Goal: Find specific page/section: Find specific page/section

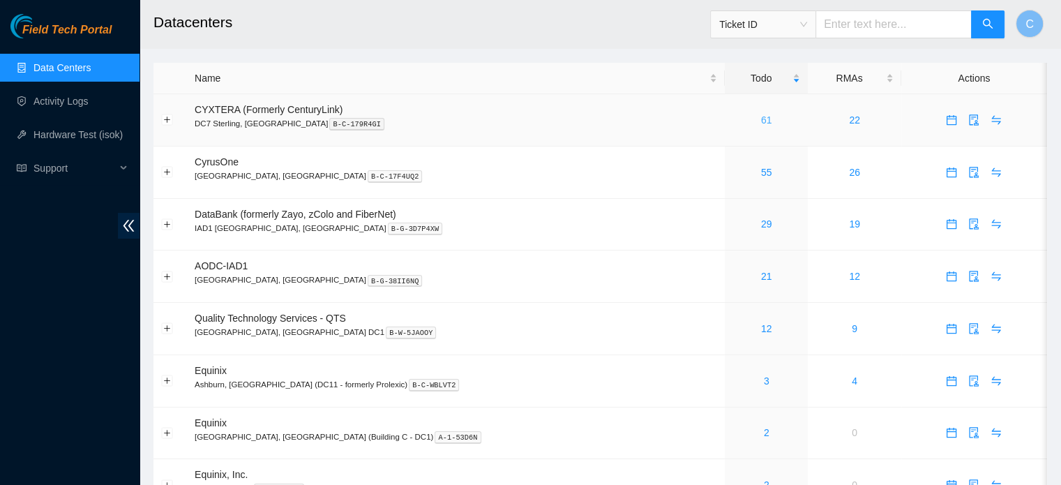
click at [761, 117] on link "61" at bounding box center [766, 119] width 11 height 11
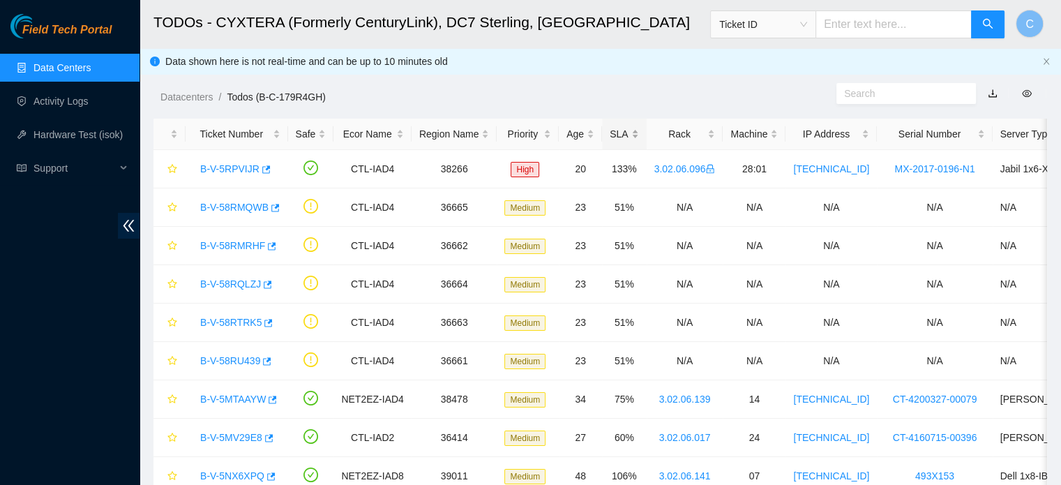
click at [617, 131] on div "SLA" at bounding box center [624, 133] width 29 height 15
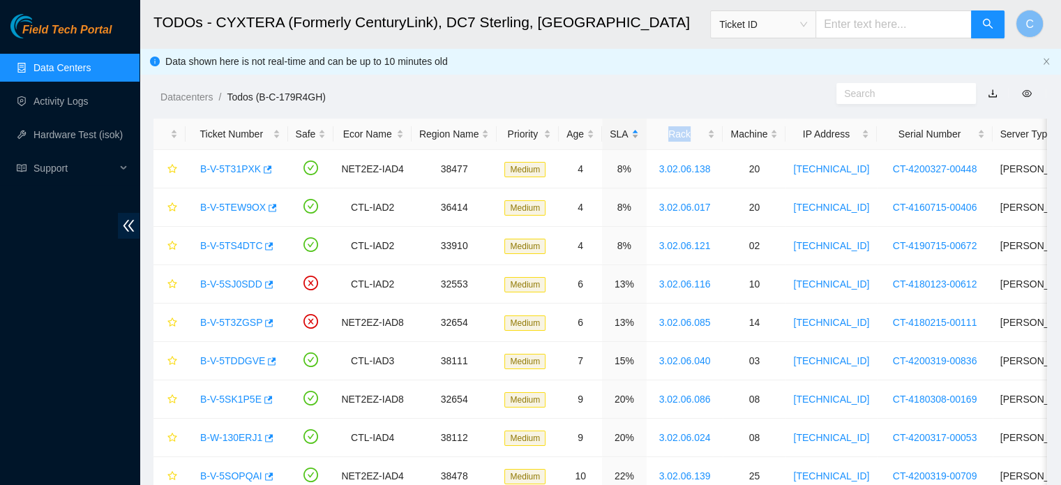
click at [617, 131] on div "SLA" at bounding box center [624, 133] width 29 height 15
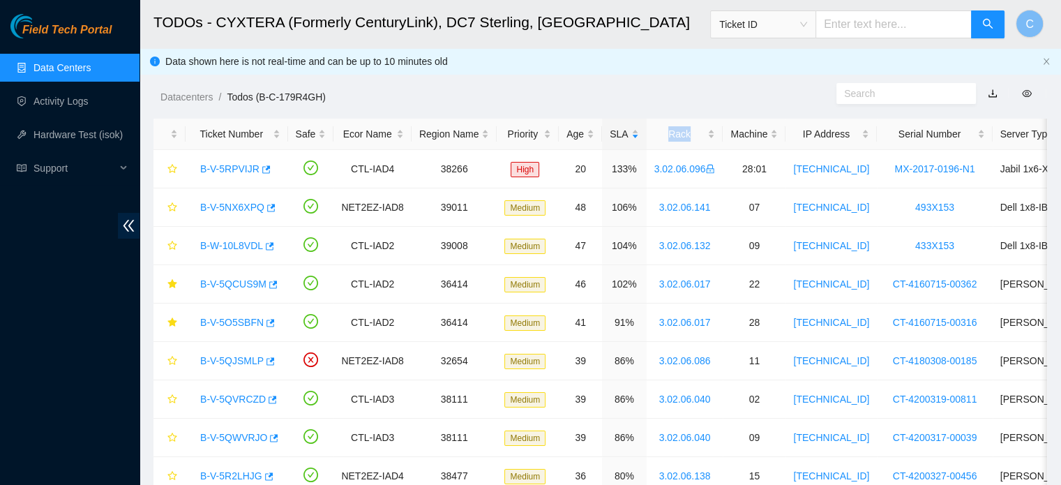
click at [86, 63] on link "Data Centers" at bounding box center [61, 67] width 57 height 11
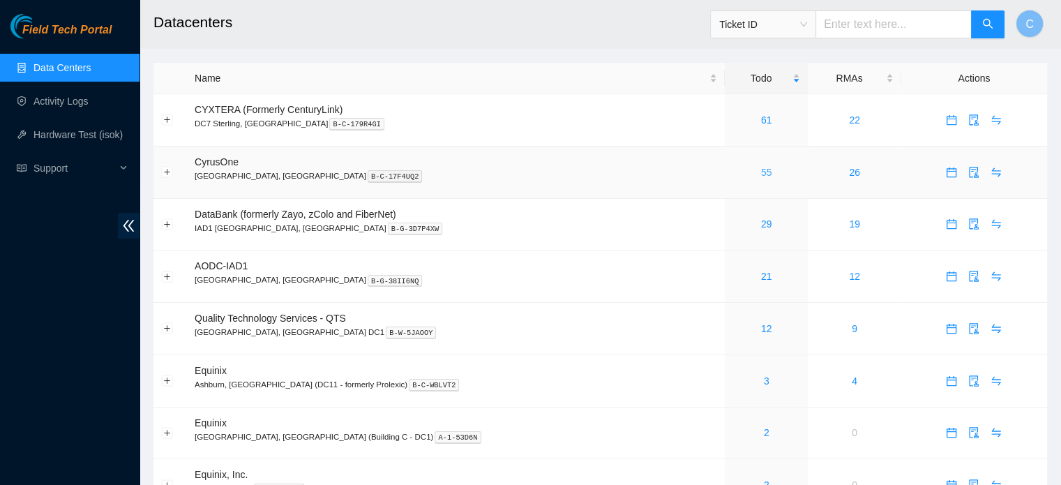
click at [761, 169] on link "55" at bounding box center [766, 172] width 11 height 11
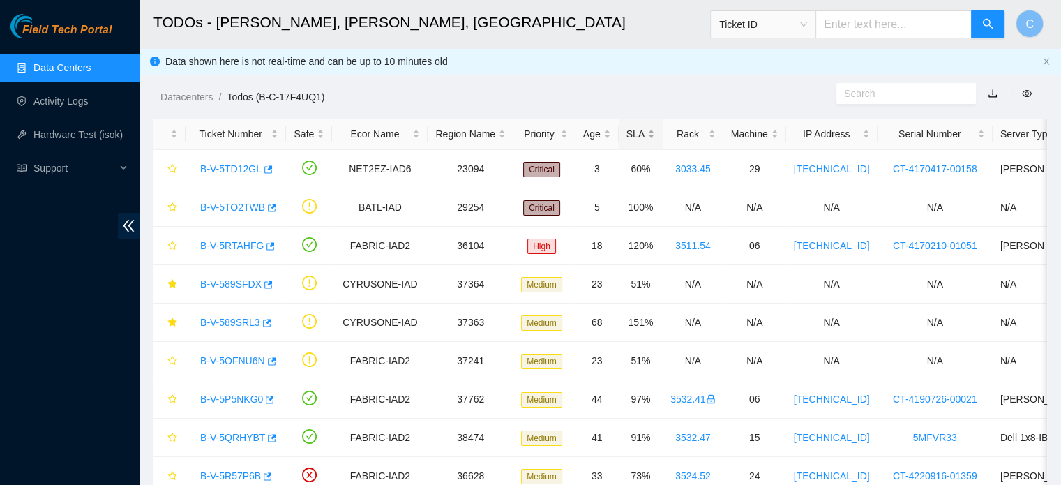
click at [630, 126] on div "SLA" at bounding box center [640, 133] width 29 height 15
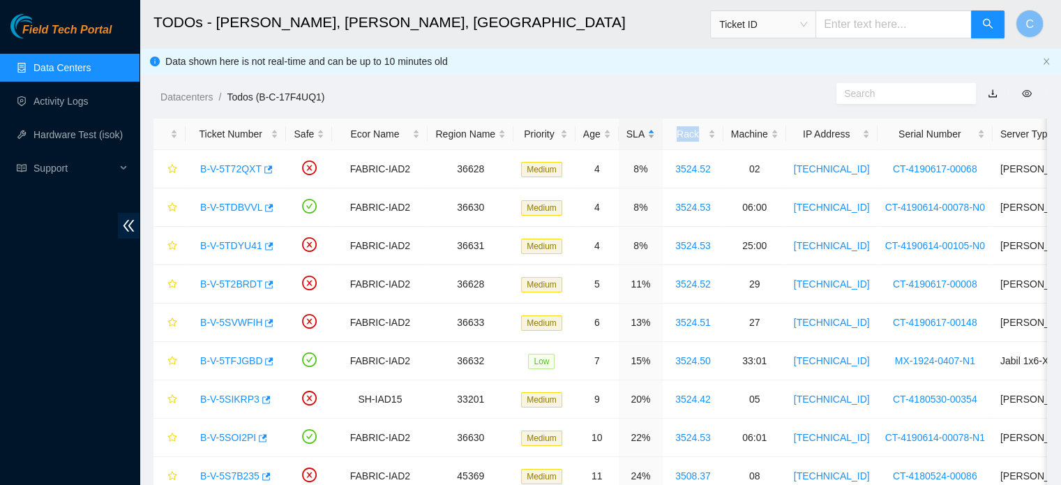
click at [630, 126] on div "SLA" at bounding box center [640, 133] width 29 height 15
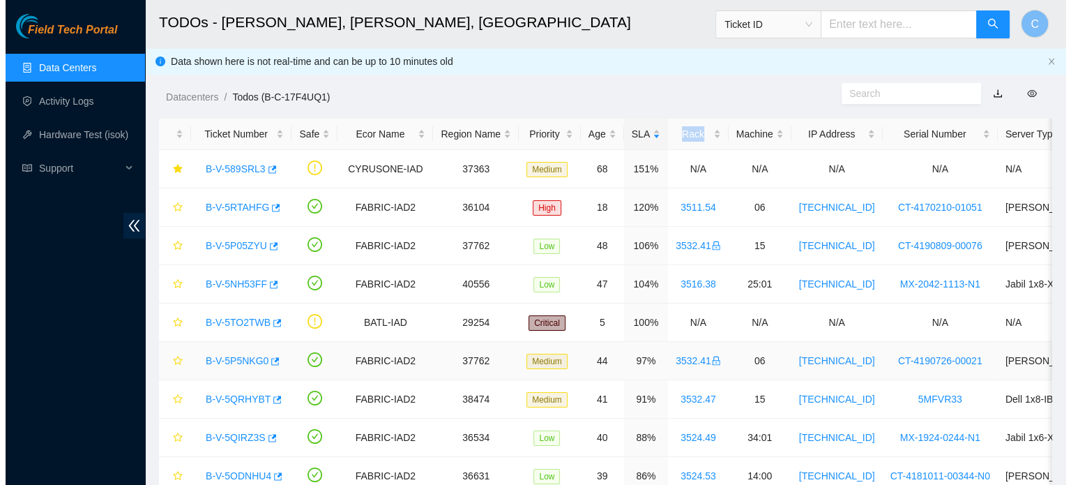
scroll to position [14, 0]
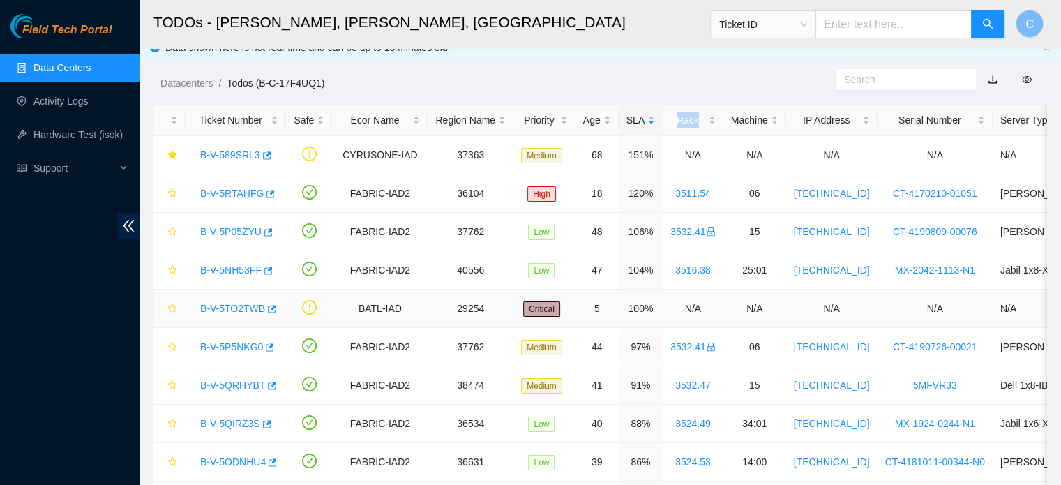
click at [233, 303] on link "B-V-5TO2TWB" at bounding box center [232, 308] width 65 height 11
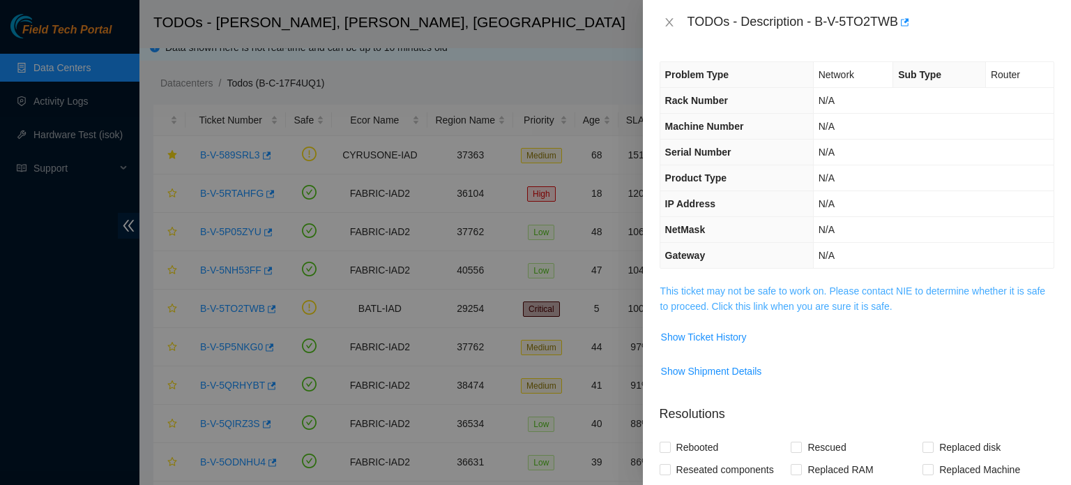
click at [777, 292] on link "This ticket may not be safe to work on. Please contact NIE to determine whether…" at bounding box center [853, 298] width 385 height 27
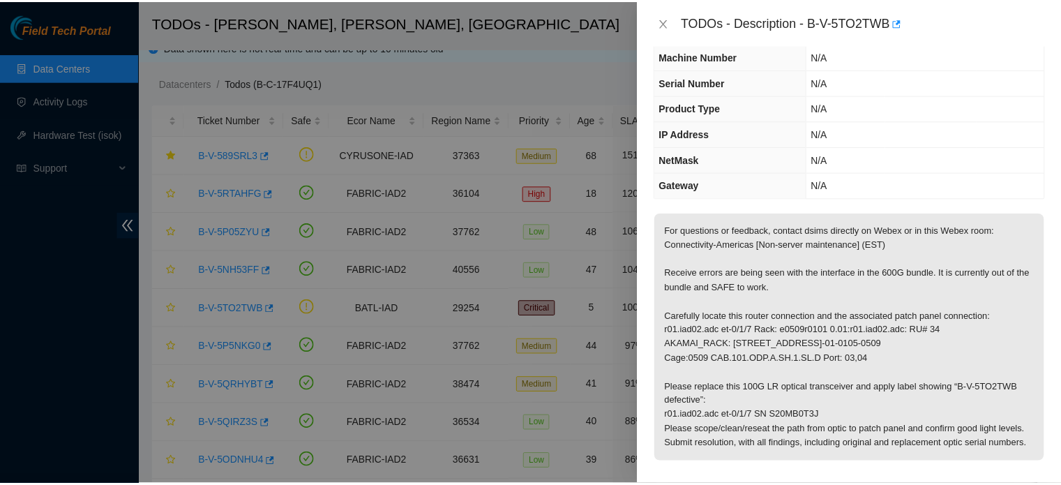
scroll to position [58, 0]
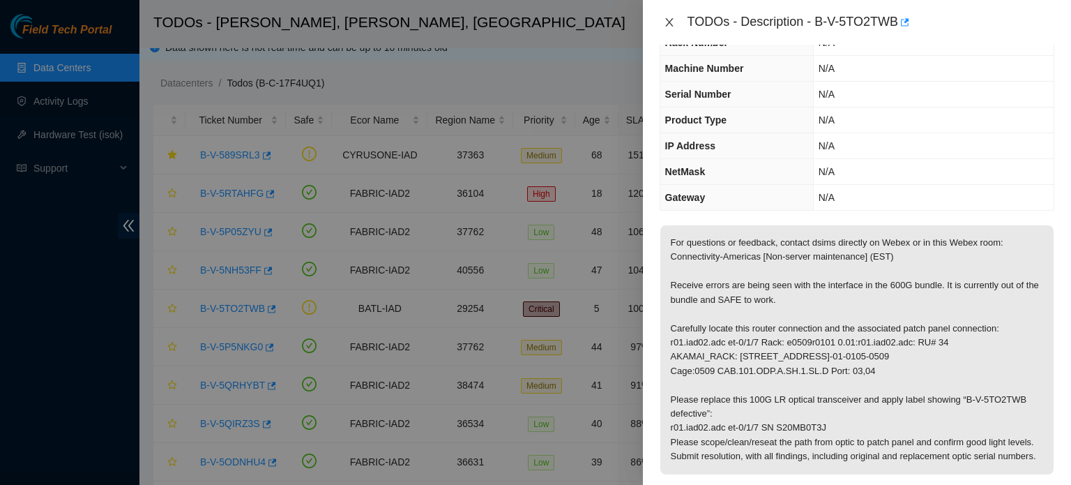
click at [672, 22] on icon "close" at bounding box center [669, 22] width 11 height 11
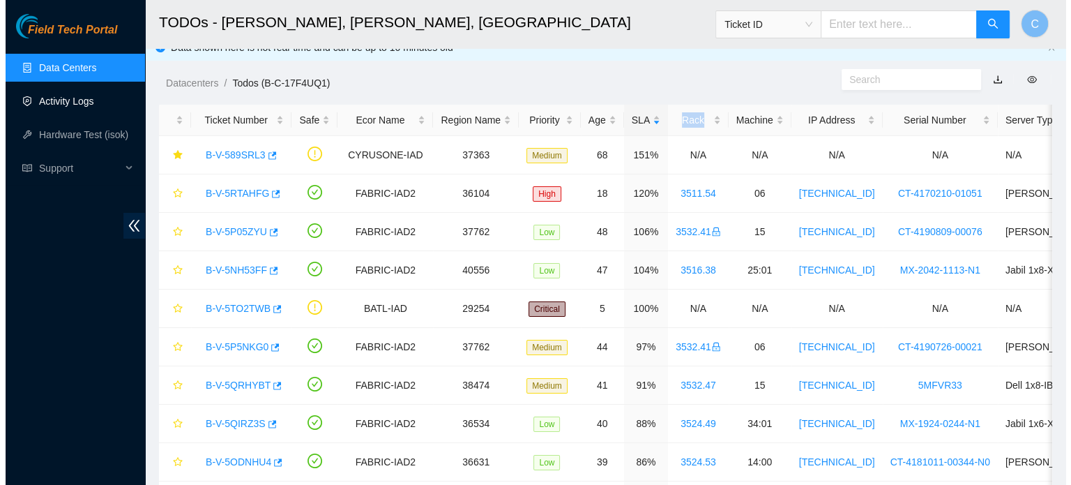
scroll to position [73, 0]
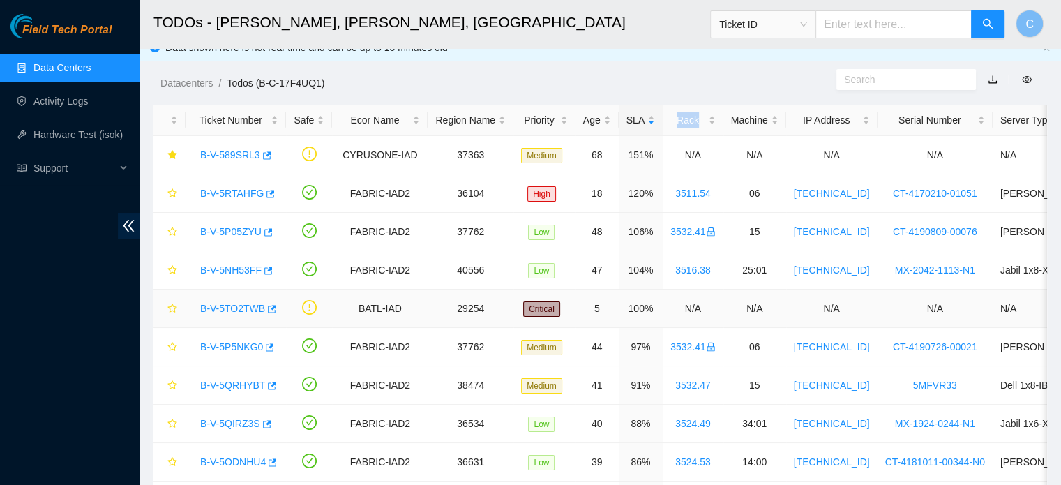
click at [223, 312] on link "B-V-5TO2TWB" at bounding box center [232, 308] width 65 height 11
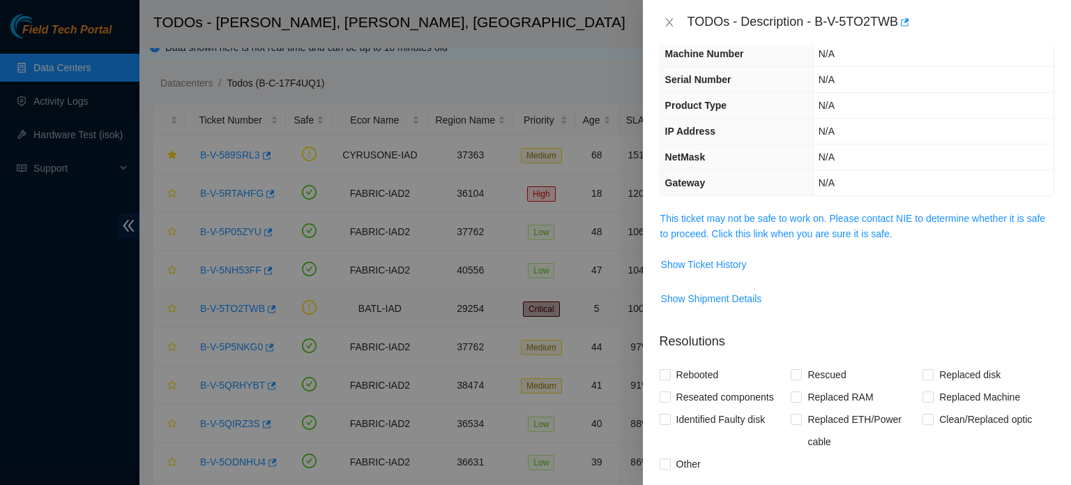
scroll to position [58, 0]
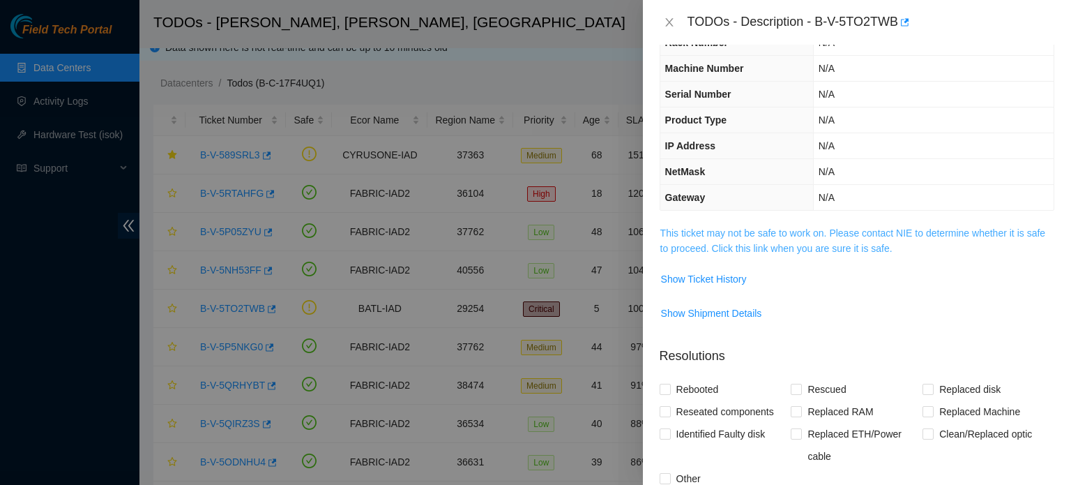
click at [822, 228] on link "This ticket may not be safe to work on. Please contact NIE to determine whether…" at bounding box center [853, 240] width 385 height 27
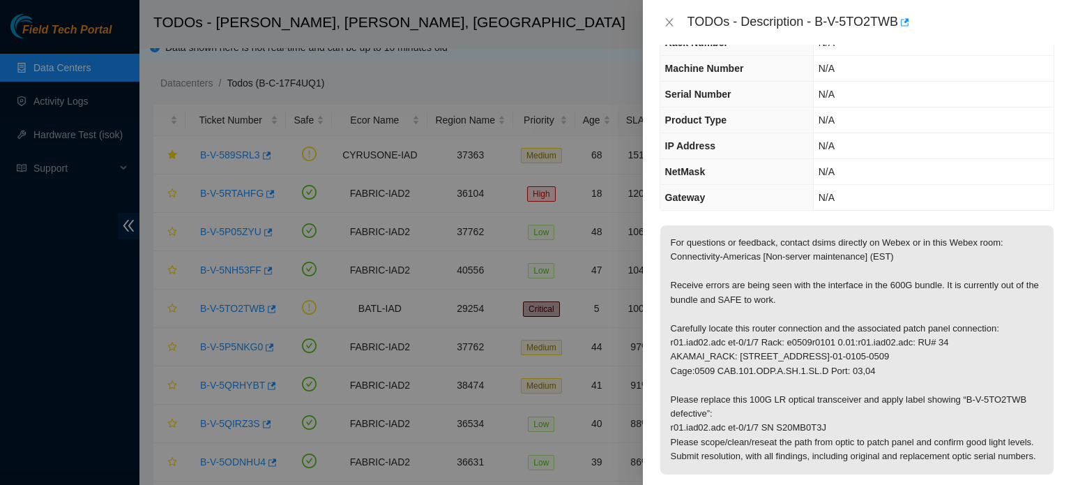
scroll to position [0, 0]
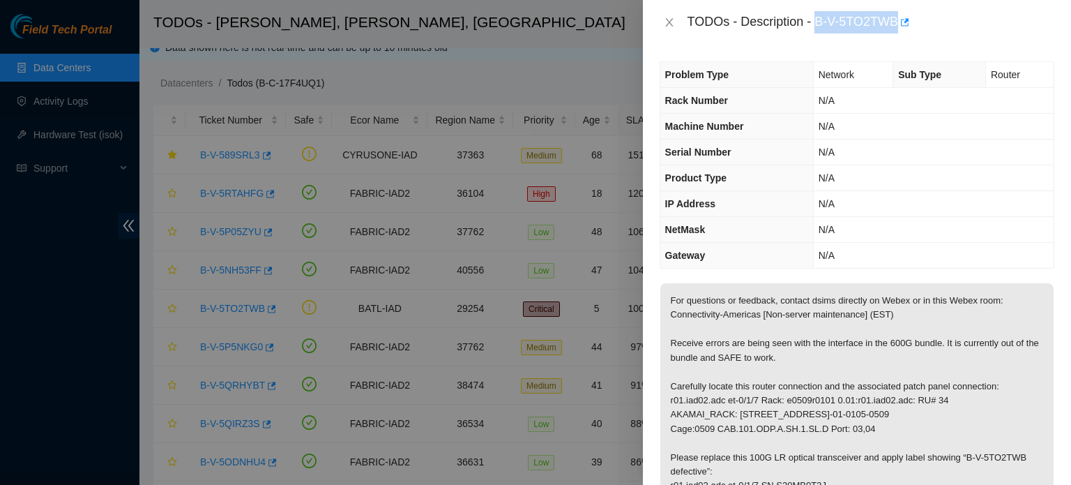
drag, startPoint x: 817, startPoint y: 27, endPoint x: 898, endPoint y: 24, distance: 80.3
click at [898, 24] on div "TODOs - Description - B-V-5TO2TWB" at bounding box center [871, 22] width 367 height 22
copy div "B-V-5TO2TWB"
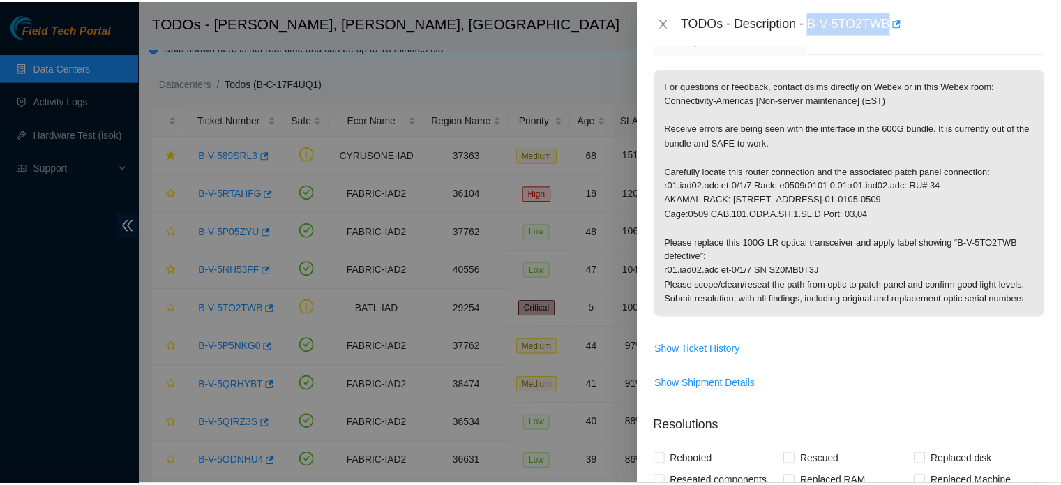
scroll to position [225, 0]
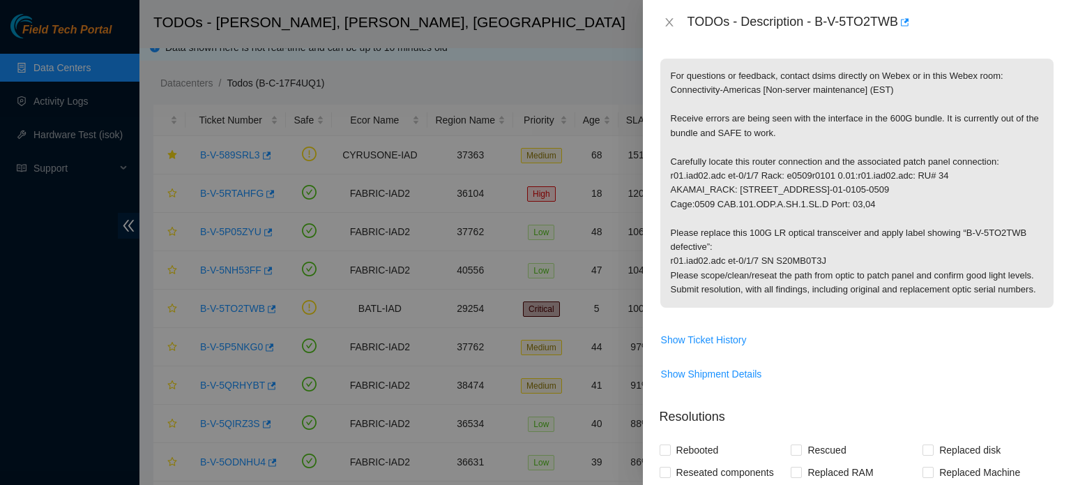
click at [315, 117] on div at bounding box center [535, 242] width 1071 height 485
click at [660, 22] on button "Close" at bounding box center [670, 22] width 20 height 13
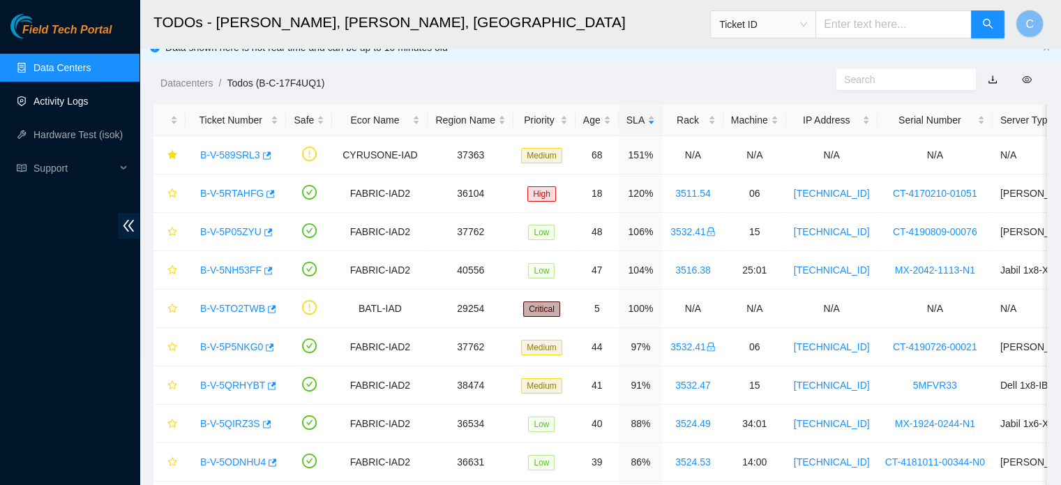
scroll to position [246, 0]
click at [91, 64] on link "Data Centers" at bounding box center [61, 67] width 57 height 11
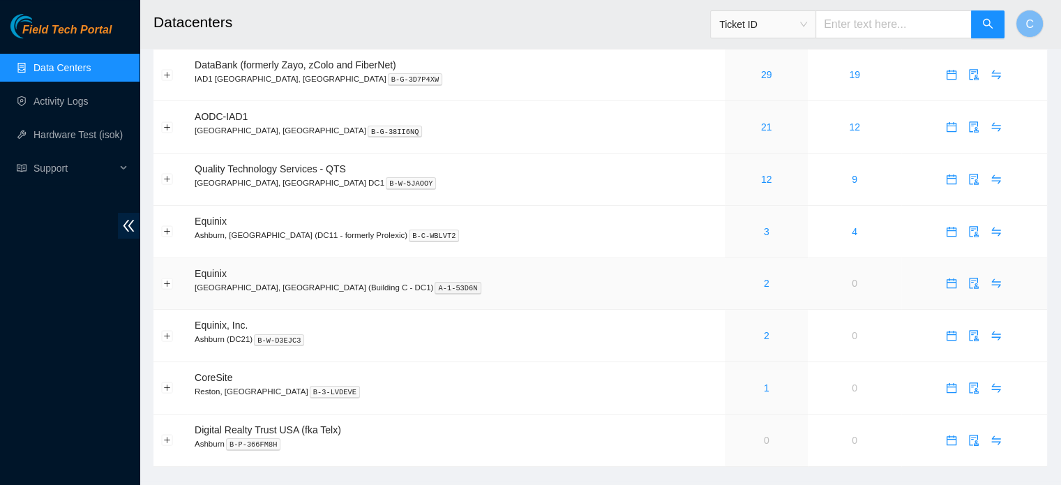
scroll to position [175, 0]
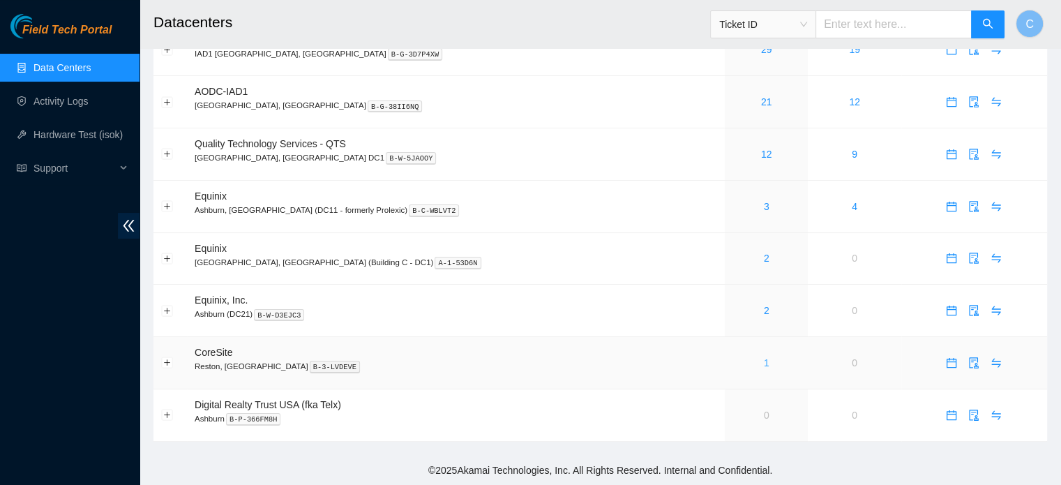
click at [764, 362] on link "1" at bounding box center [767, 362] width 6 height 11
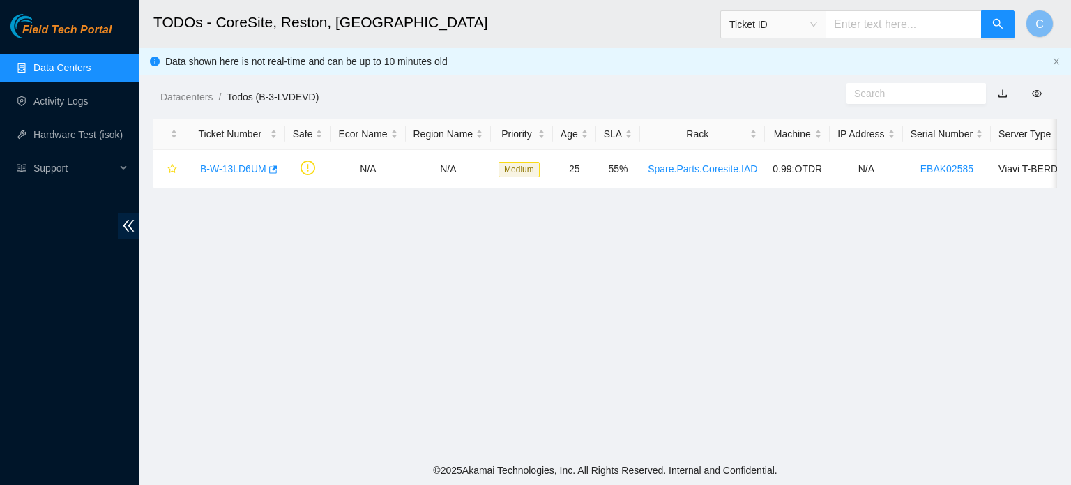
click at [91, 73] on link "Data Centers" at bounding box center [61, 67] width 57 height 11
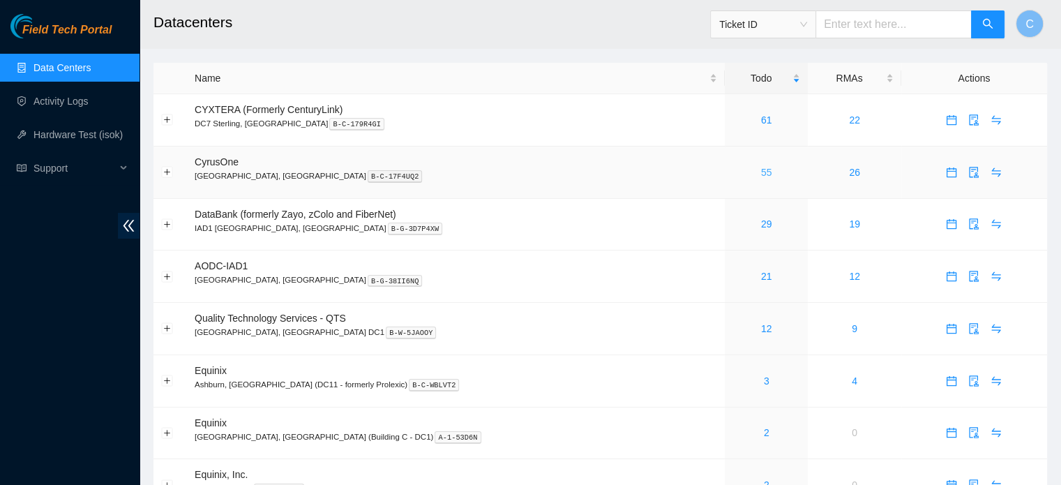
click at [761, 168] on link "55" at bounding box center [766, 172] width 11 height 11
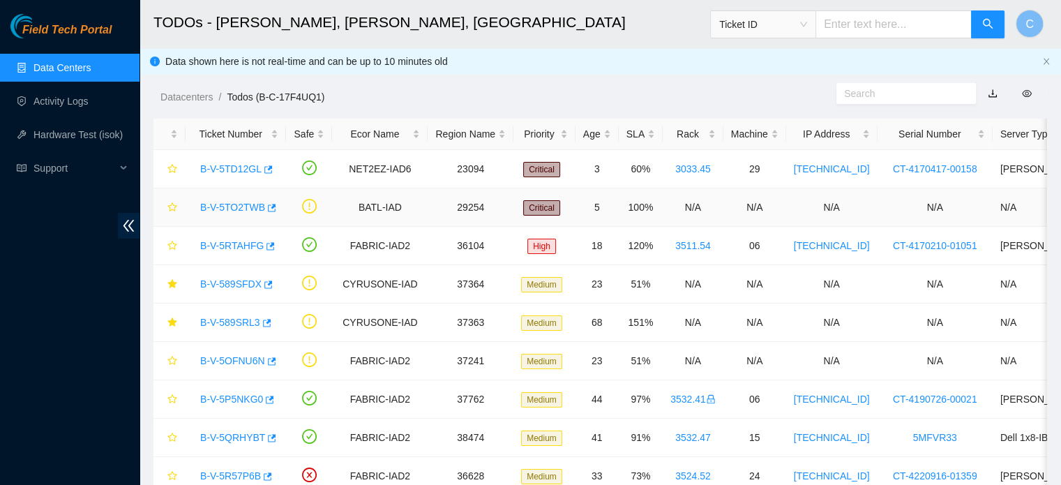
click at [205, 211] on link "B-V-5TO2TWB" at bounding box center [232, 207] width 65 height 11
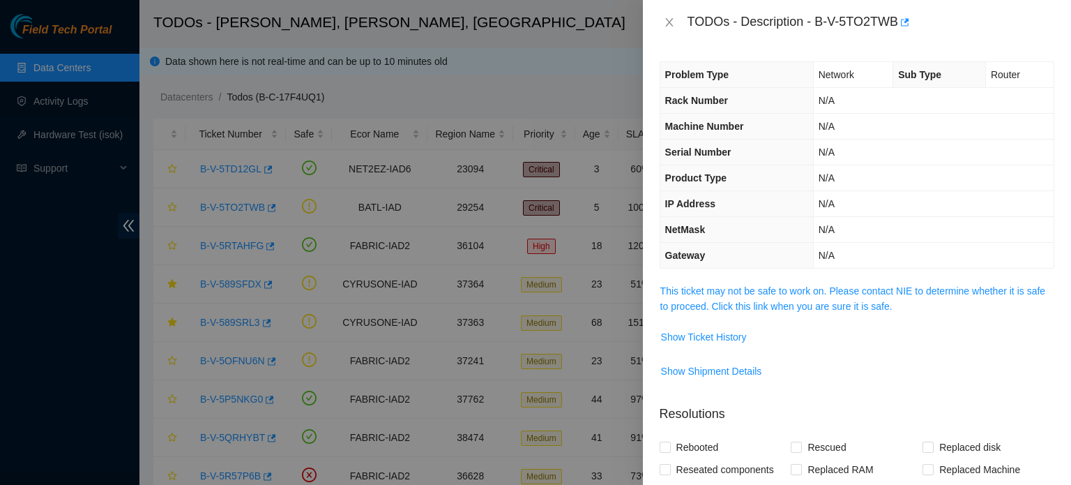
click at [734, 296] on span "This ticket may not be safe to work on. Please contact NIE to determine whether…" at bounding box center [857, 298] width 393 height 31
click at [729, 294] on link "This ticket may not be safe to work on. Please contact NIE to determine whether…" at bounding box center [853, 298] width 385 height 27
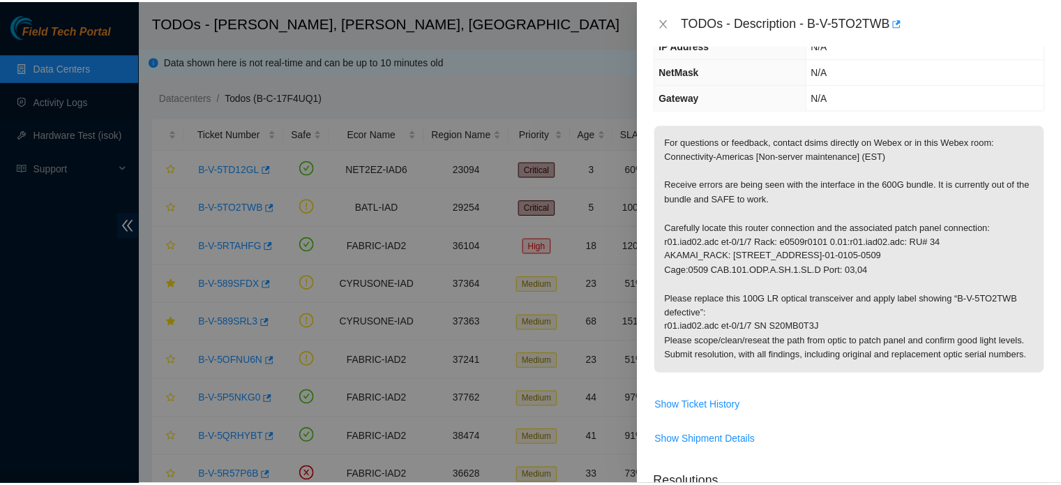
scroll to position [156, 0]
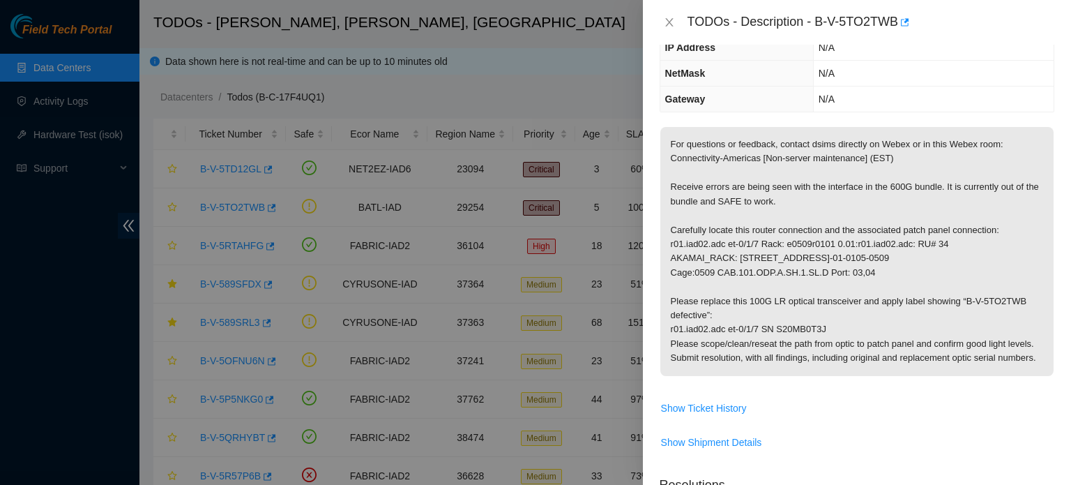
click at [808, 247] on p "For questions or feedback, contact dsims directly on Webex or in this Webex roo…" at bounding box center [857, 251] width 393 height 249
copy p "e0509r0101"
click at [870, 296] on p "For questions or feedback, contact dsims directly on Webex or in this Webex roo…" at bounding box center [857, 251] width 393 height 249
drag, startPoint x: 817, startPoint y: 23, endPoint x: 898, endPoint y: 29, distance: 81.2
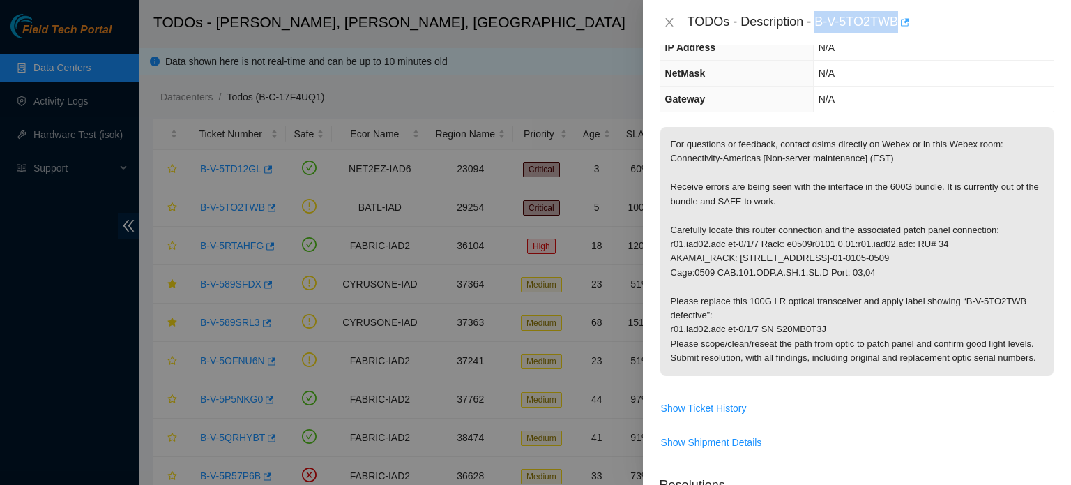
click at [898, 29] on div "TODOs - Description - B-V-5TO2TWB" at bounding box center [871, 22] width 367 height 22
copy div "B-V-5TO2TWB"
click at [670, 19] on icon "close" at bounding box center [669, 22] width 11 height 11
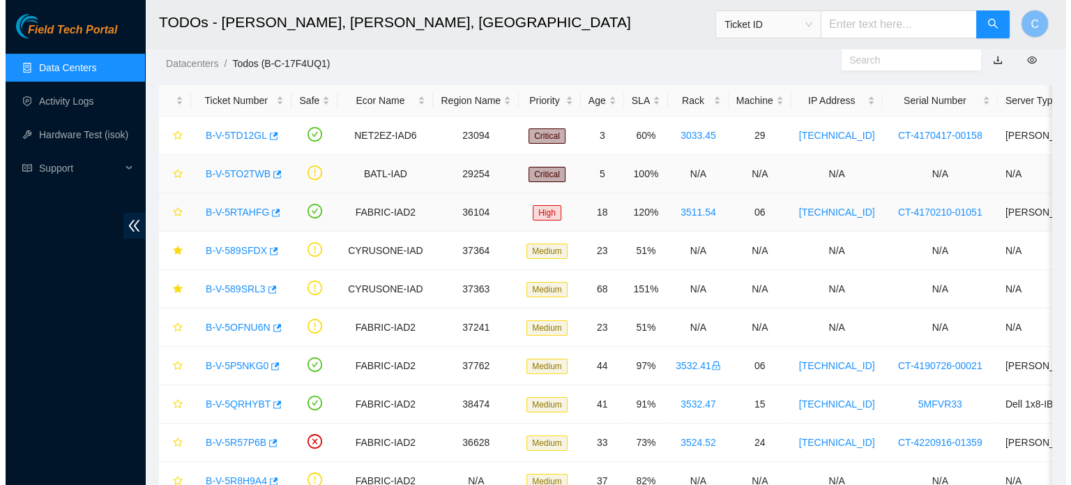
scroll to position [0, 0]
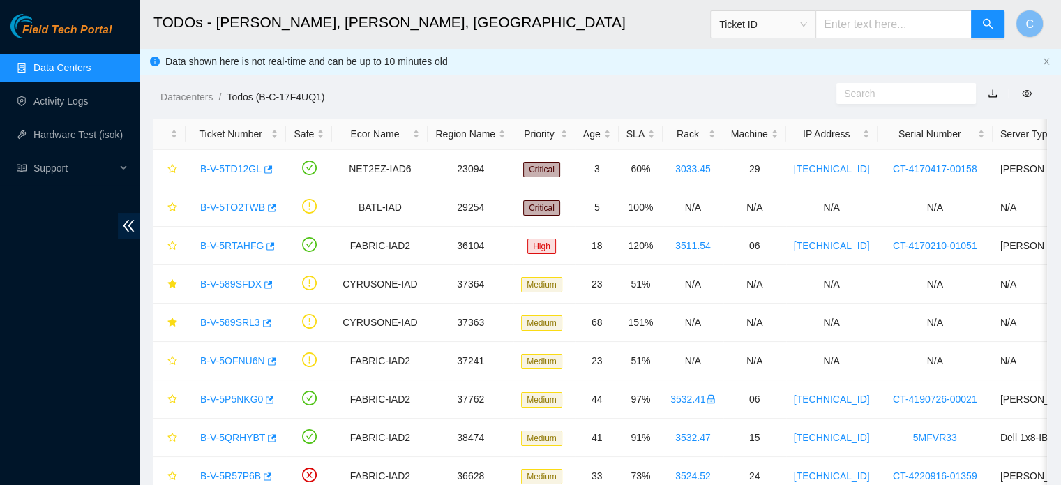
click at [74, 73] on link "Data Centers" at bounding box center [61, 67] width 57 height 11
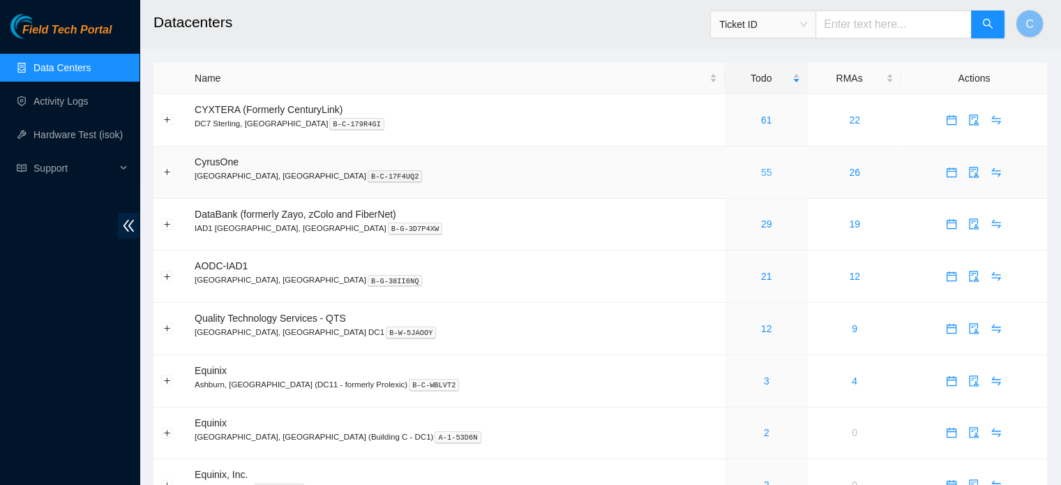
click at [761, 170] on link "55" at bounding box center [766, 172] width 11 height 11
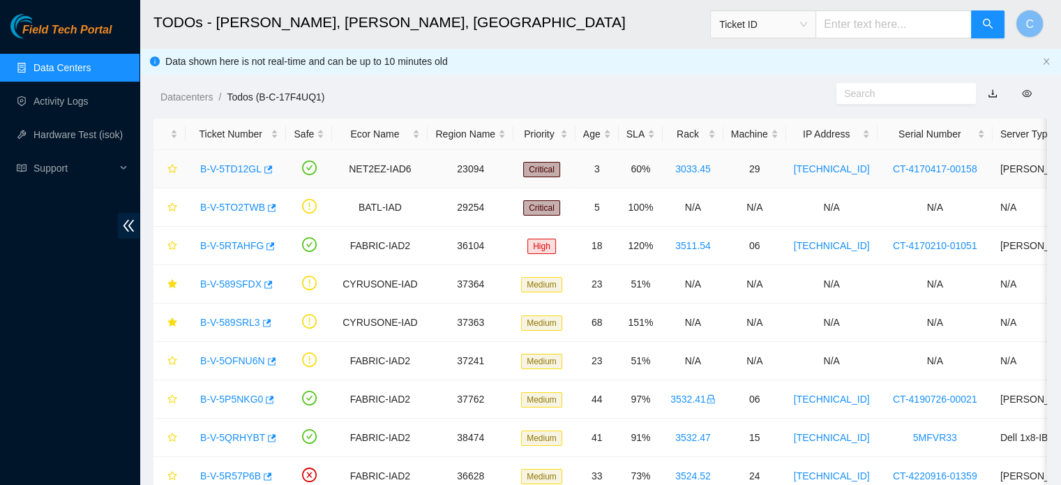
click at [223, 172] on link "B-V-5TD12GL" at bounding box center [230, 168] width 61 height 11
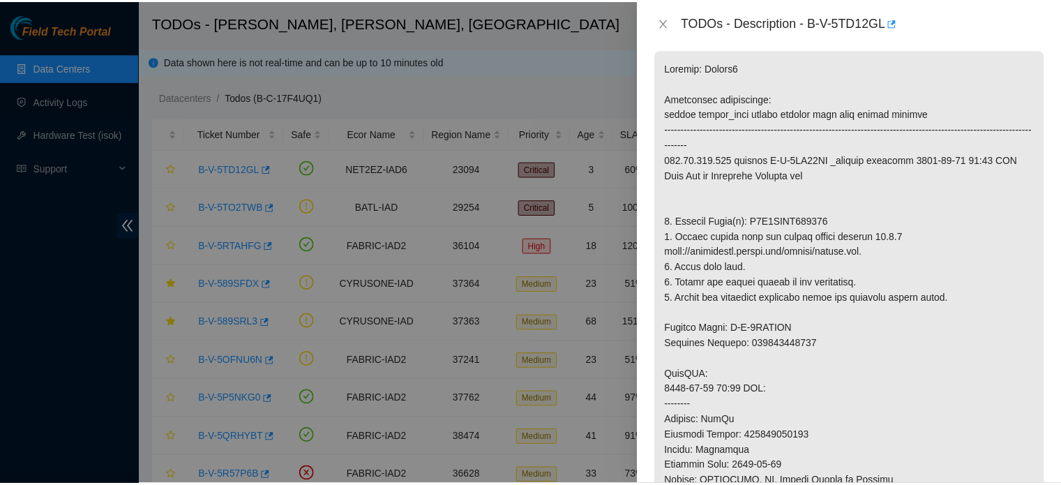
scroll to position [342, 0]
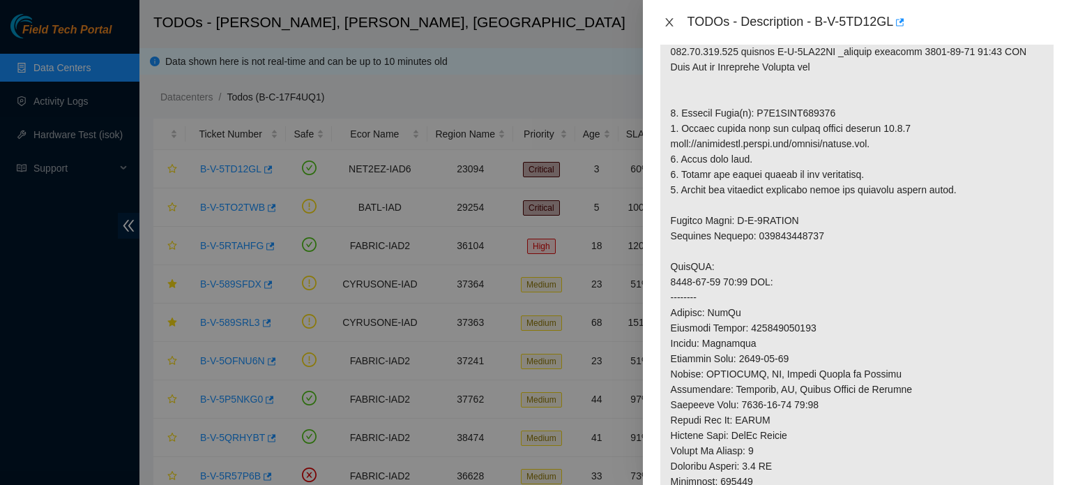
click at [670, 24] on icon "close" at bounding box center [669, 22] width 11 height 11
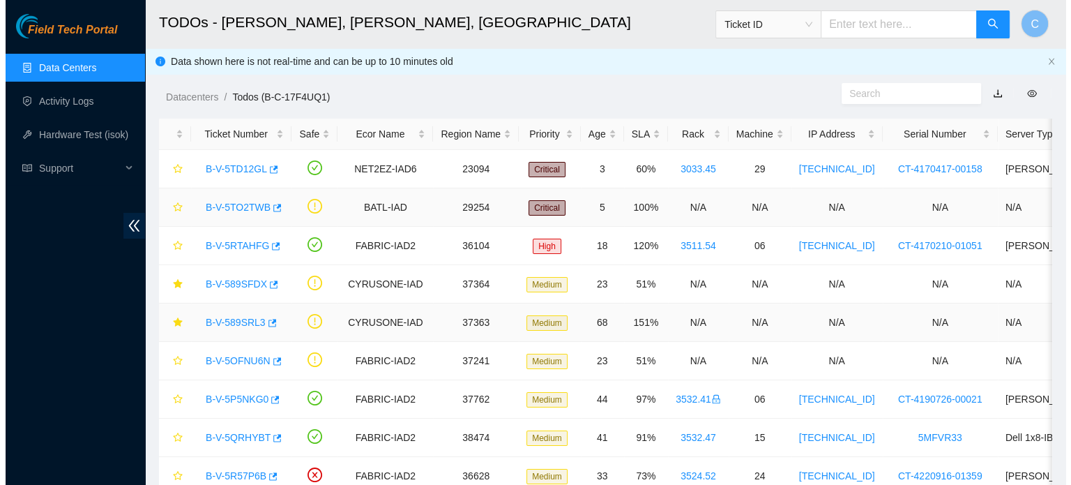
scroll to position [363, 0]
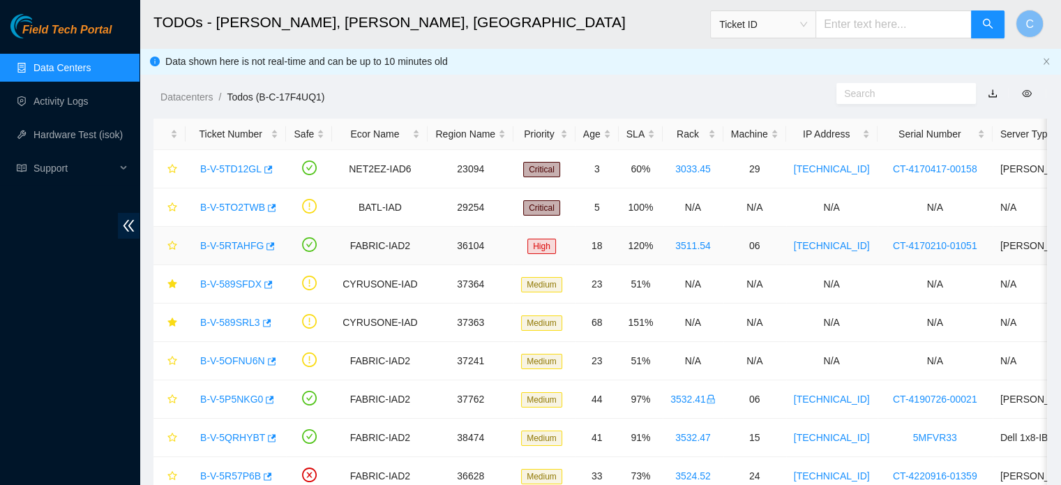
click at [209, 250] on link "B-V-5RTAHFG" at bounding box center [231, 245] width 63 height 11
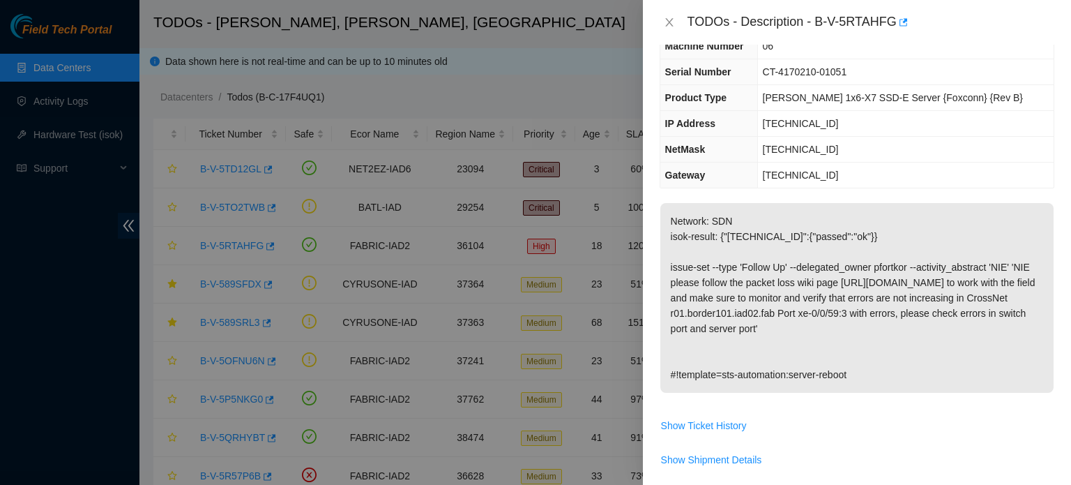
scroll to position [80, 0]
click at [843, 297] on p "Network: SDN isok-result: {"23.32.16.245":{"passed":"ok"}} issue-set --type 'Fo…" at bounding box center [857, 299] width 393 height 190
click at [801, 248] on p "Network: SDN isok-result: {"23.32.16.245":{"passed":"ok"}} issue-set --type 'Fo…" at bounding box center [857, 299] width 393 height 190
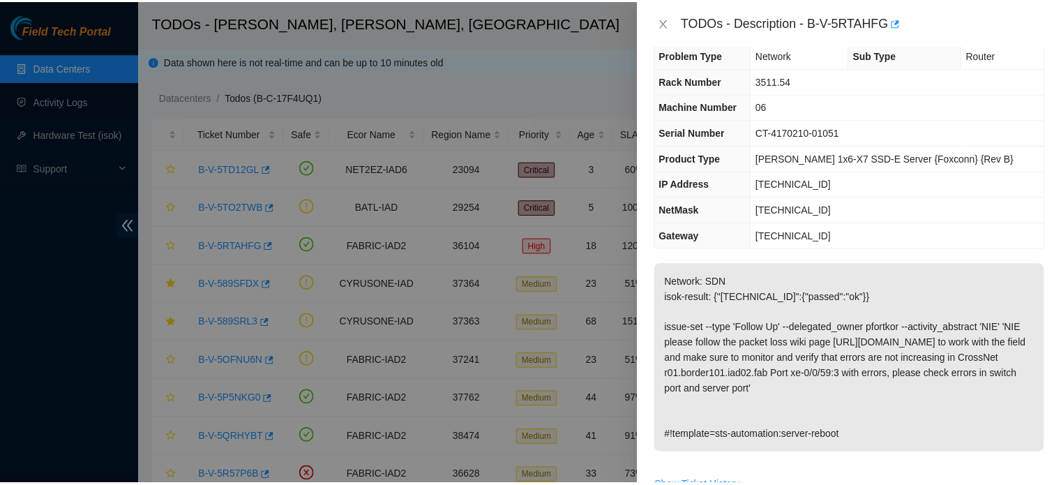
scroll to position [190, 0]
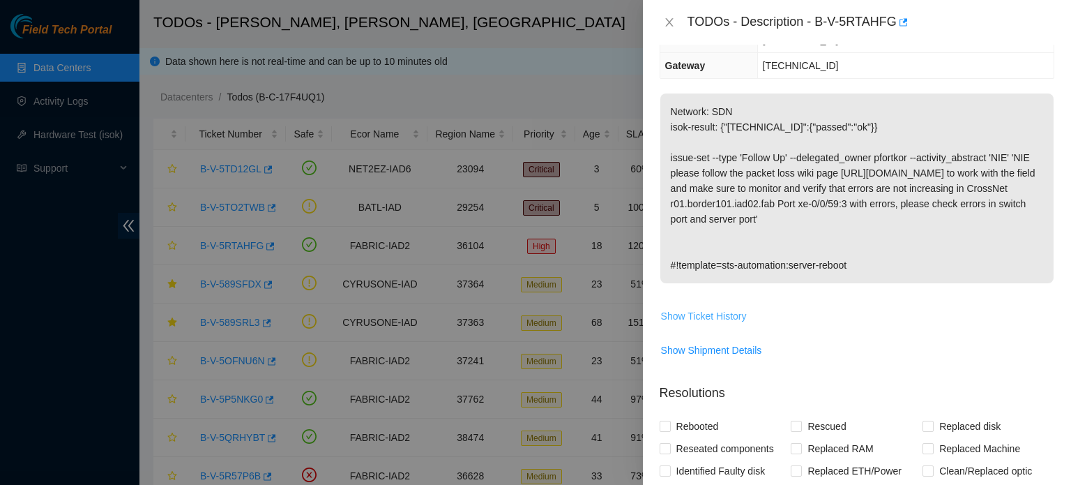
click at [715, 324] on span "Show Ticket History" at bounding box center [704, 315] width 86 height 15
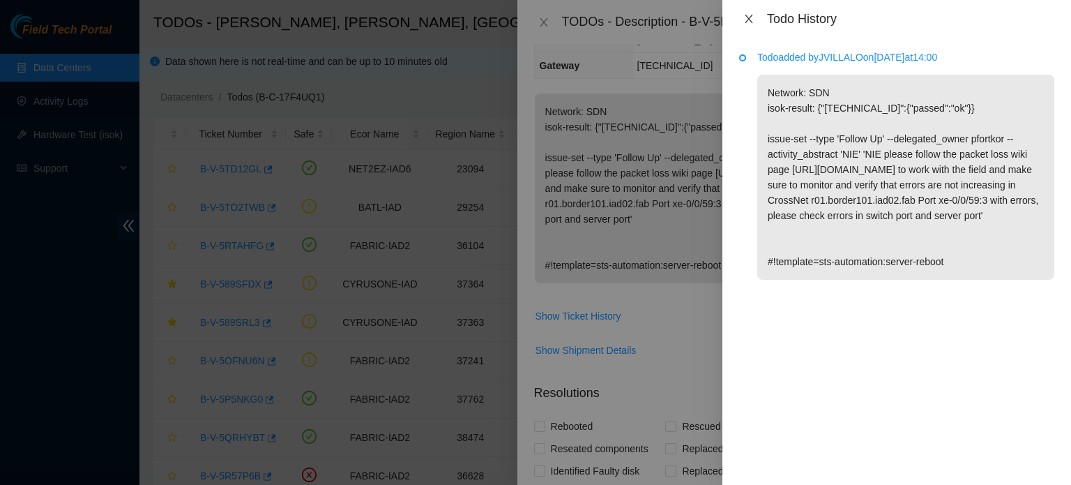
click at [753, 13] on icon "close" at bounding box center [749, 18] width 11 height 11
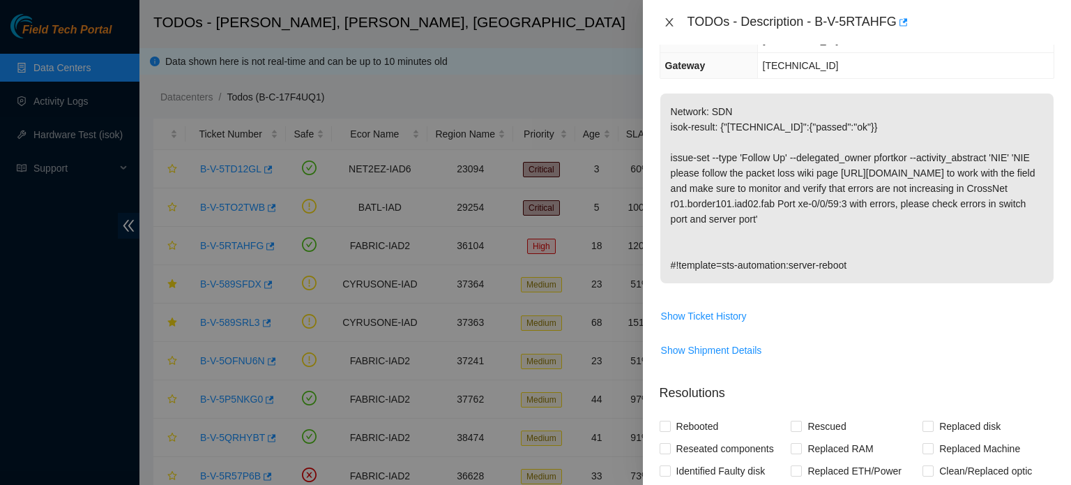
click at [670, 20] on icon "close" at bounding box center [669, 22] width 11 height 11
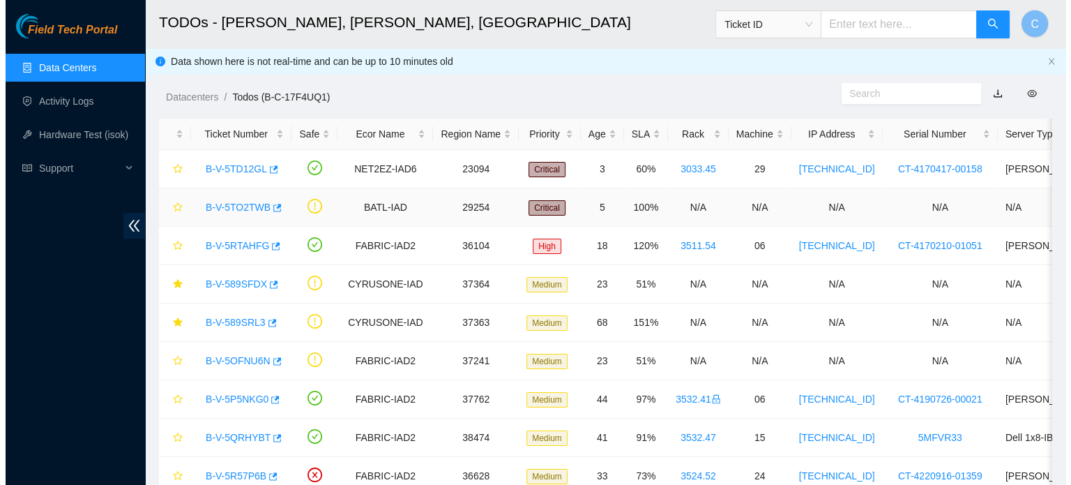
scroll to position [235, 0]
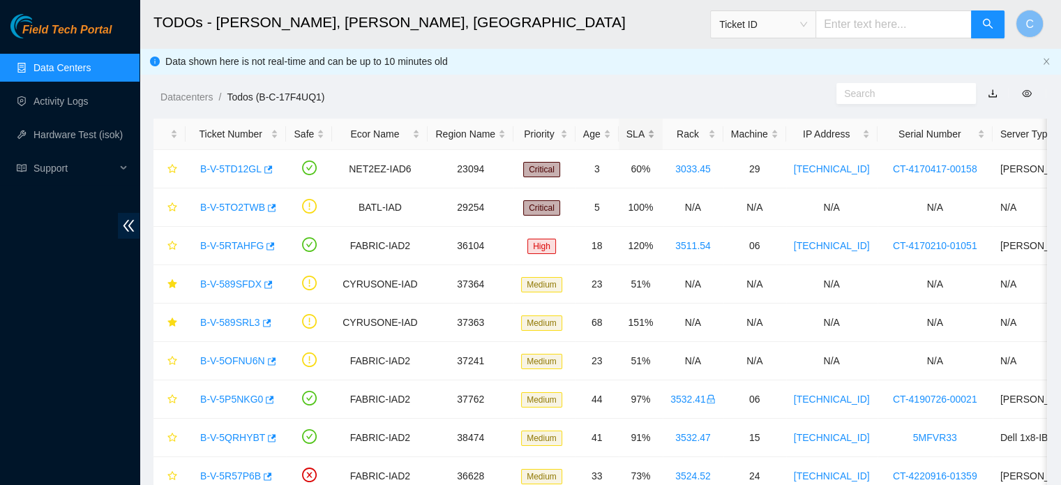
click at [626, 133] on div "SLA" at bounding box center [640, 133] width 29 height 15
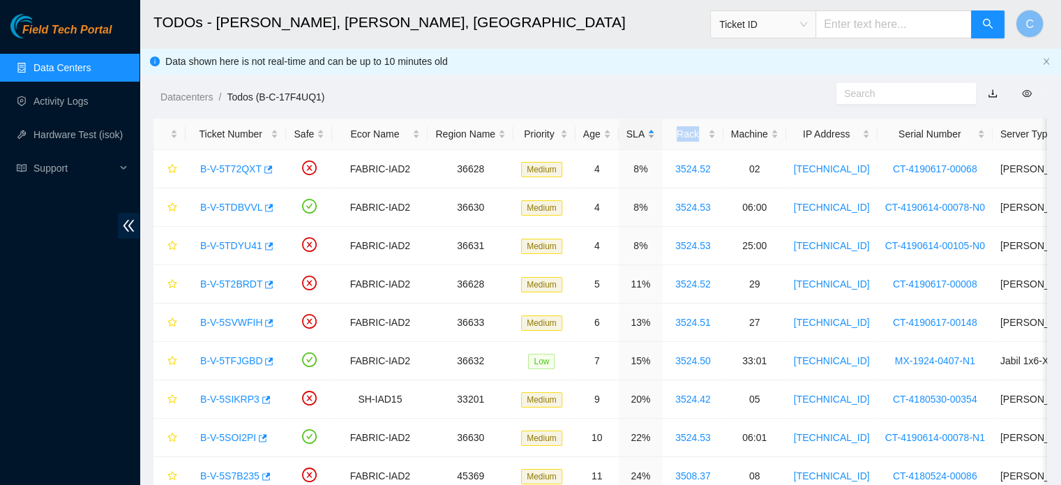
click at [626, 133] on div "SLA" at bounding box center [640, 133] width 29 height 15
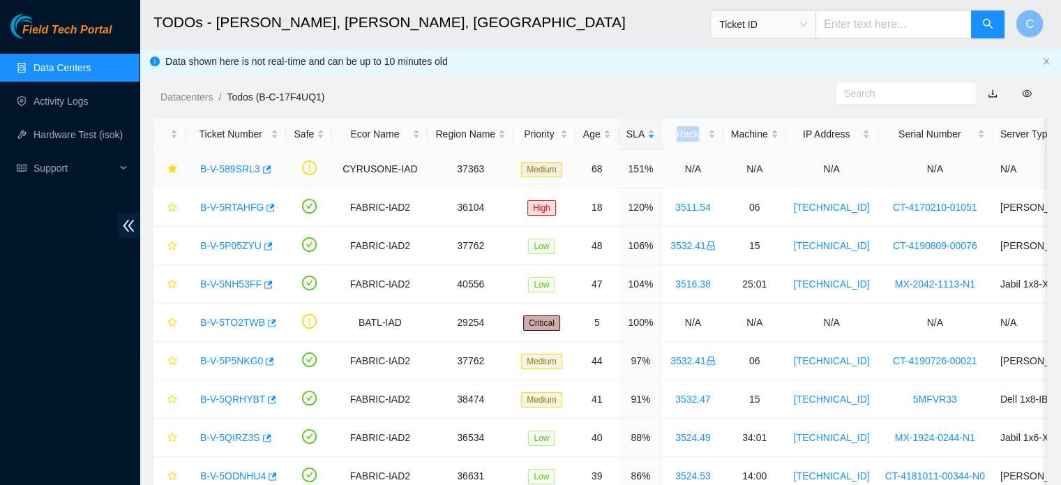
click at [223, 169] on link "B-V-589SRL3" at bounding box center [230, 168] width 60 height 11
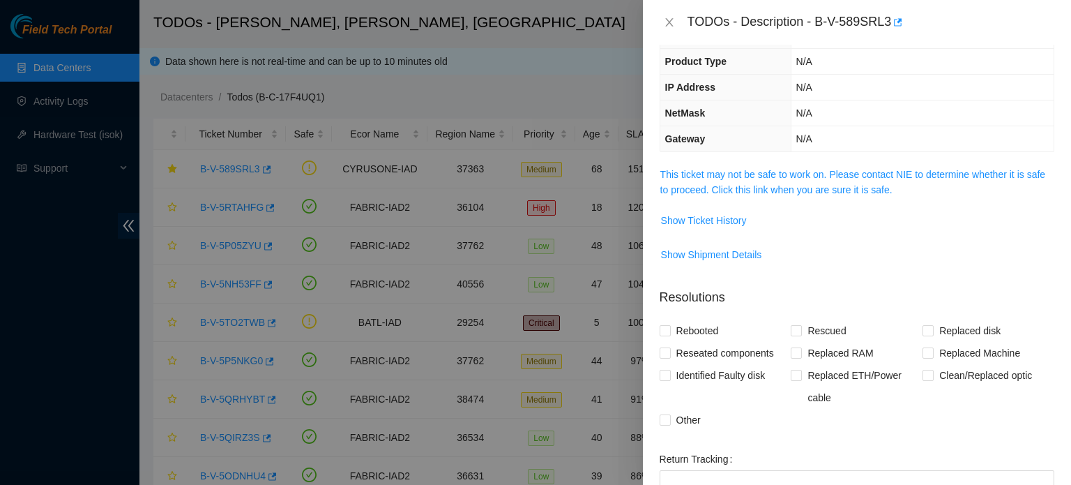
scroll to position [112, 0]
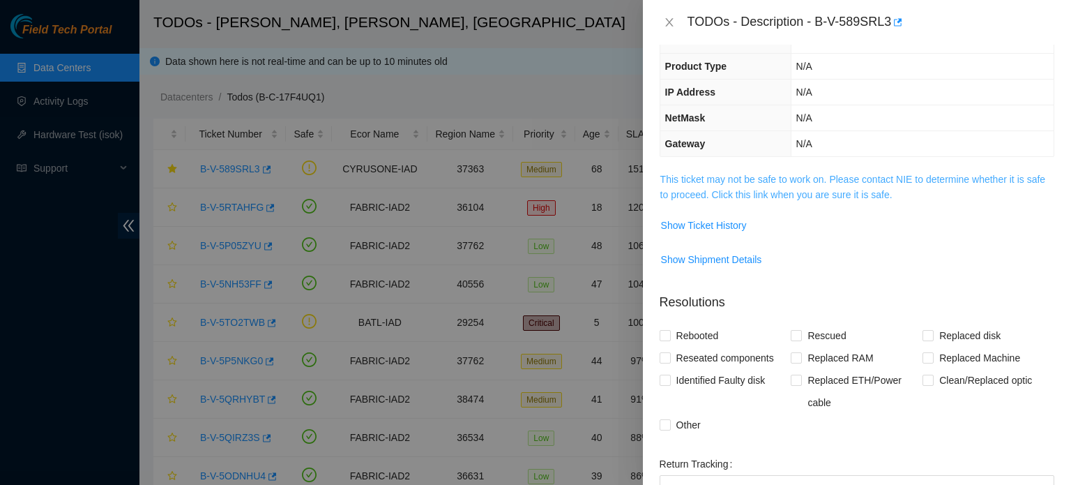
click at [773, 188] on link "This ticket may not be safe to work on. Please contact NIE to determine whether…" at bounding box center [853, 187] width 385 height 27
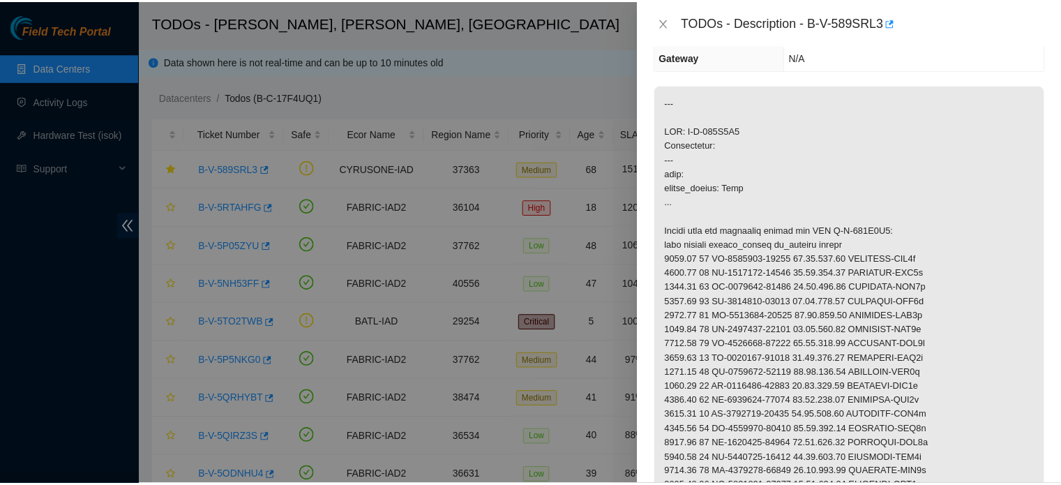
scroll to position [195, 0]
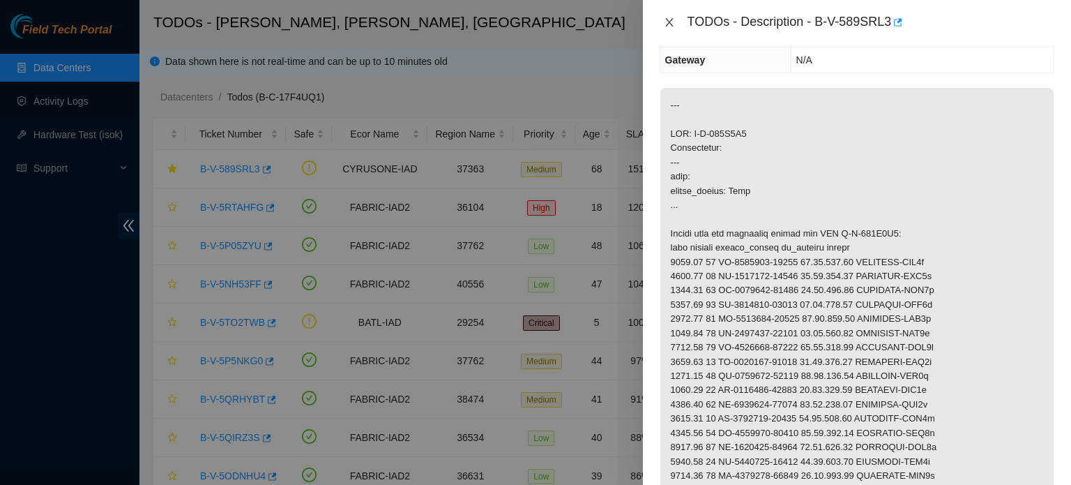
click at [667, 22] on icon "close" at bounding box center [669, 22] width 11 height 11
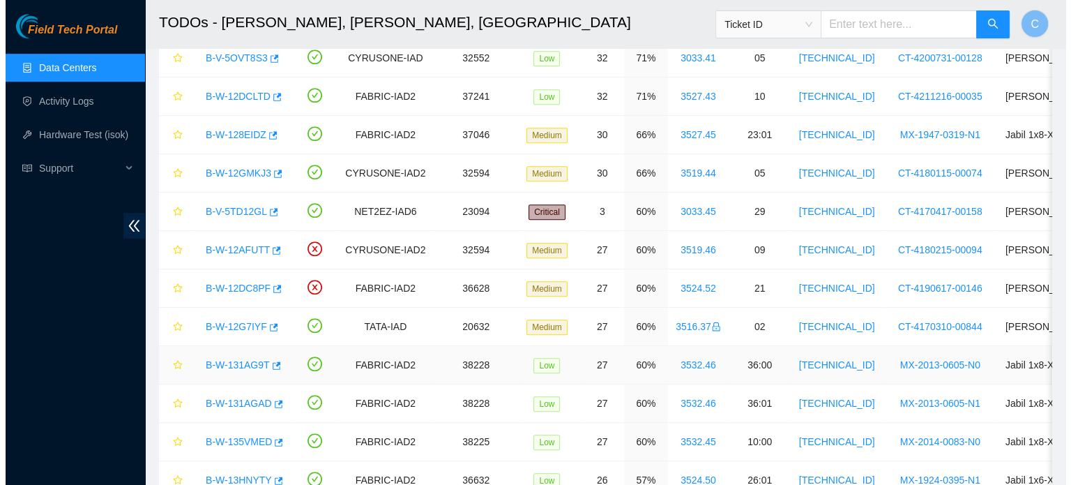
scroll to position [683, 0]
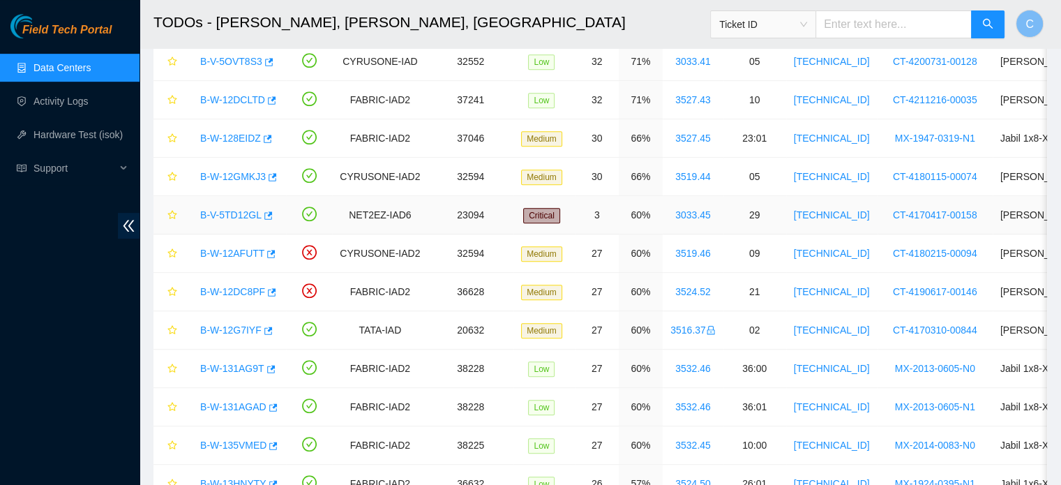
click at [234, 209] on link "B-V-5TD12GL" at bounding box center [230, 214] width 61 height 11
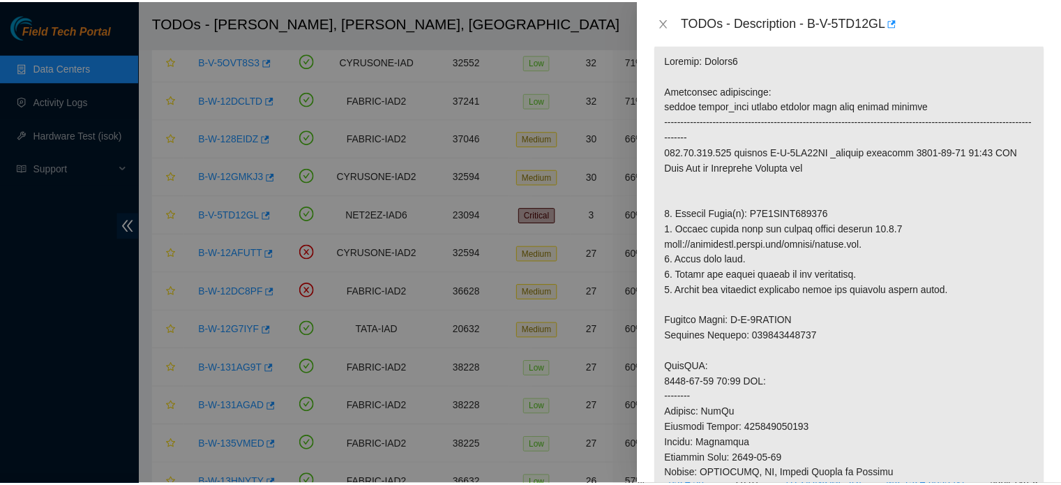
scroll to position [195, 0]
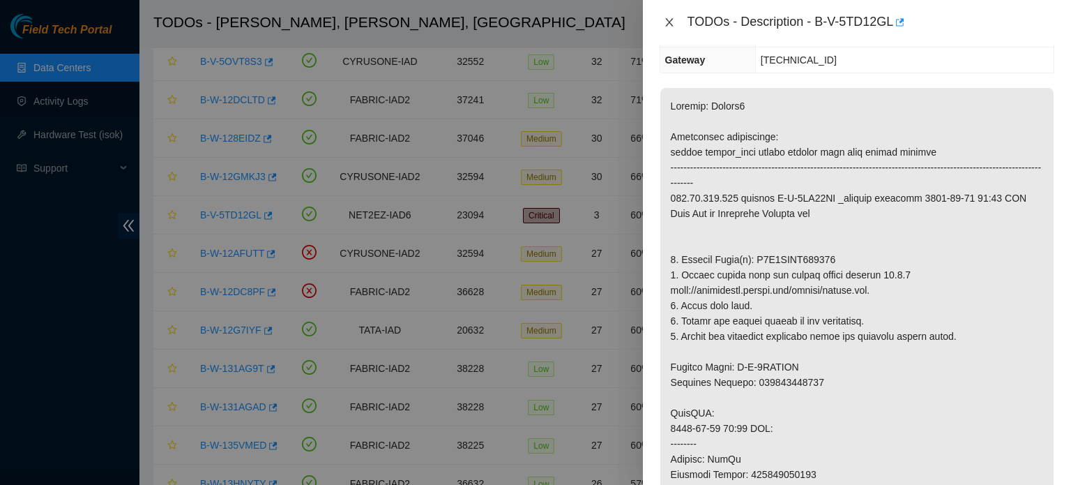
click at [672, 20] on icon "close" at bounding box center [669, 22] width 11 height 11
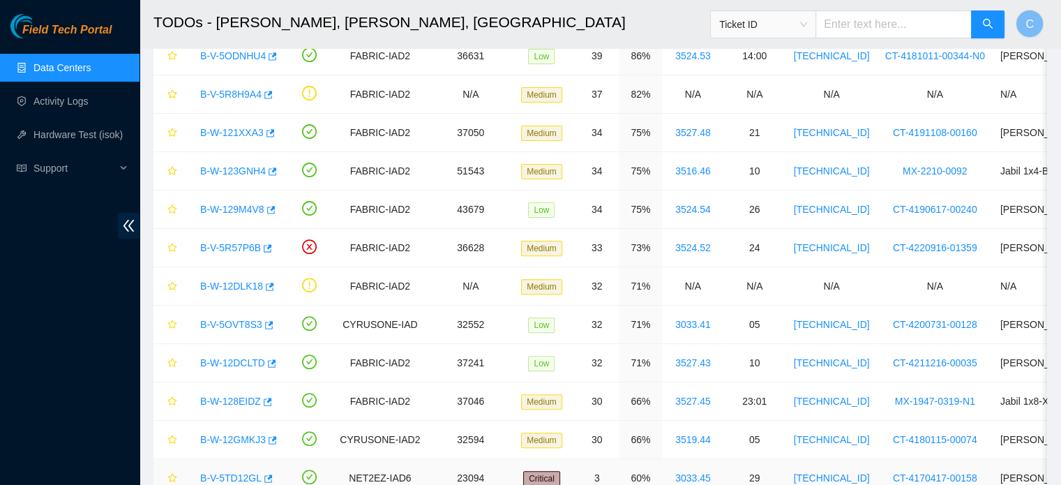
scroll to position [0, 0]
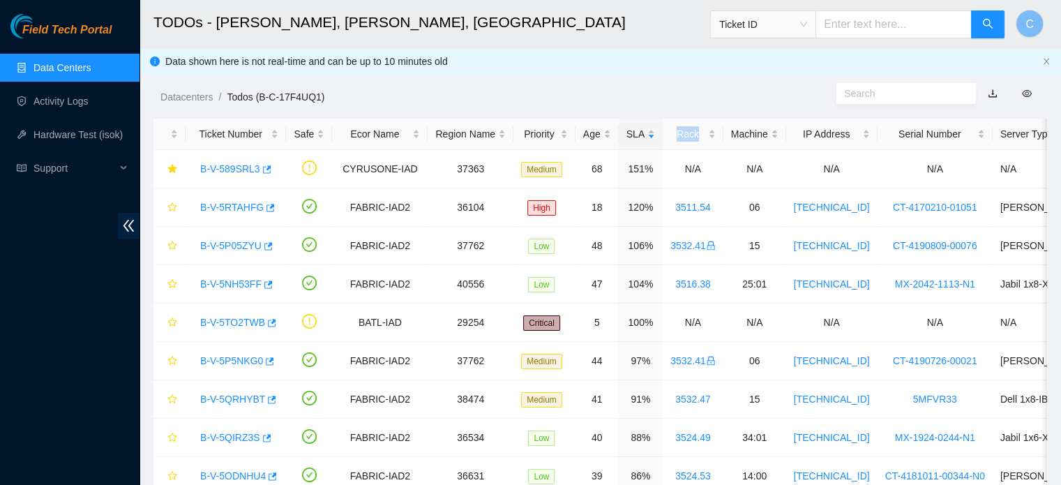
click at [91, 63] on link "Data Centers" at bounding box center [61, 67] width 57 height 11
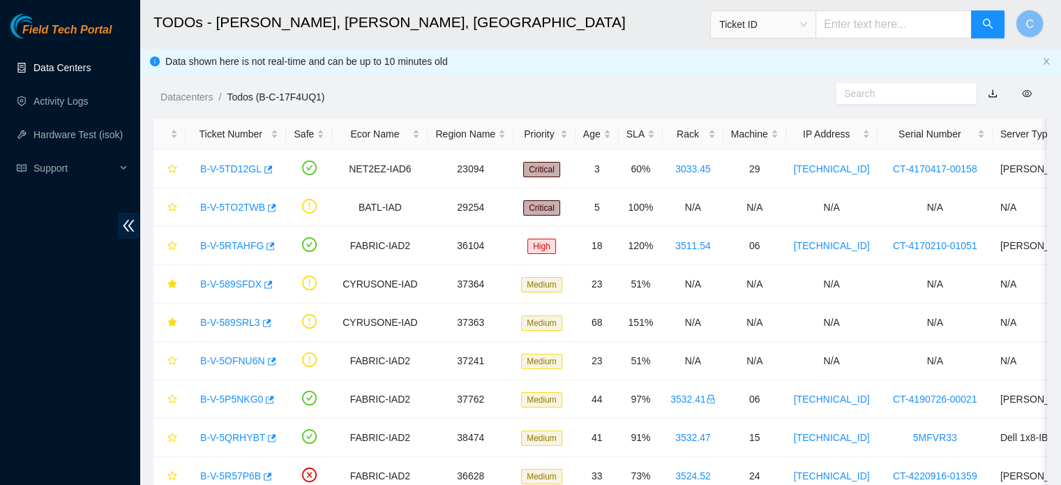
click at [73, 72] on link "Data Centers" at bounding box center [61, 67] width 57 height 11
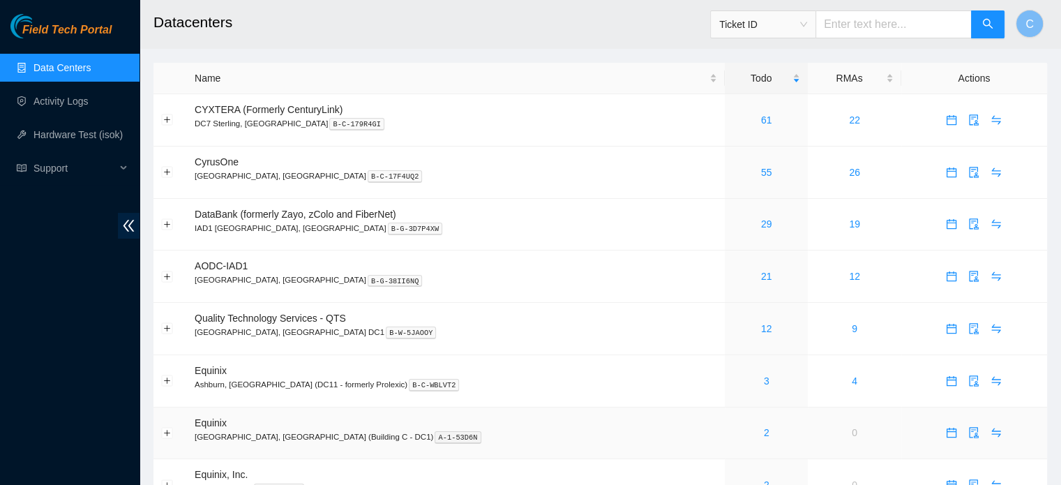
scroll to position [175, 0]
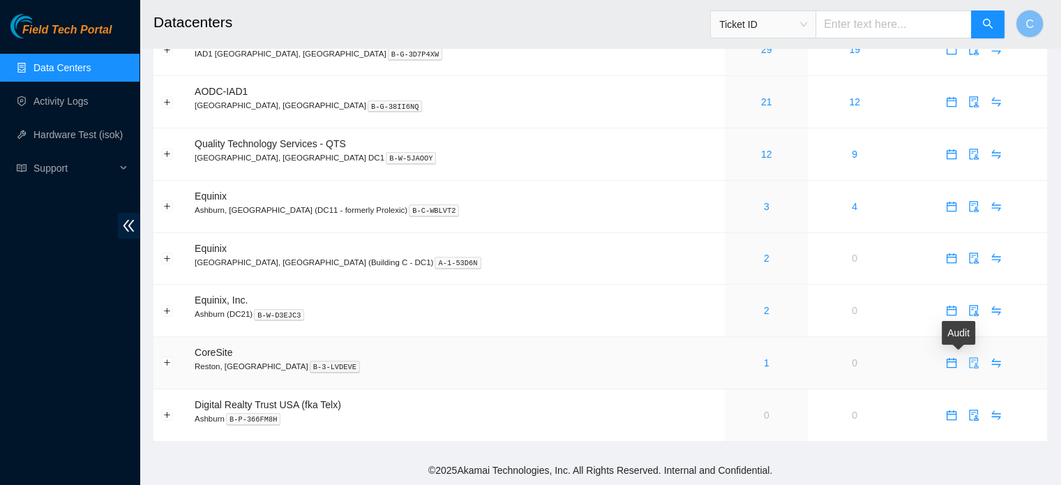
click at [968, 361] on icon "audit" at bounding box center [973, 362] width 11 height 11
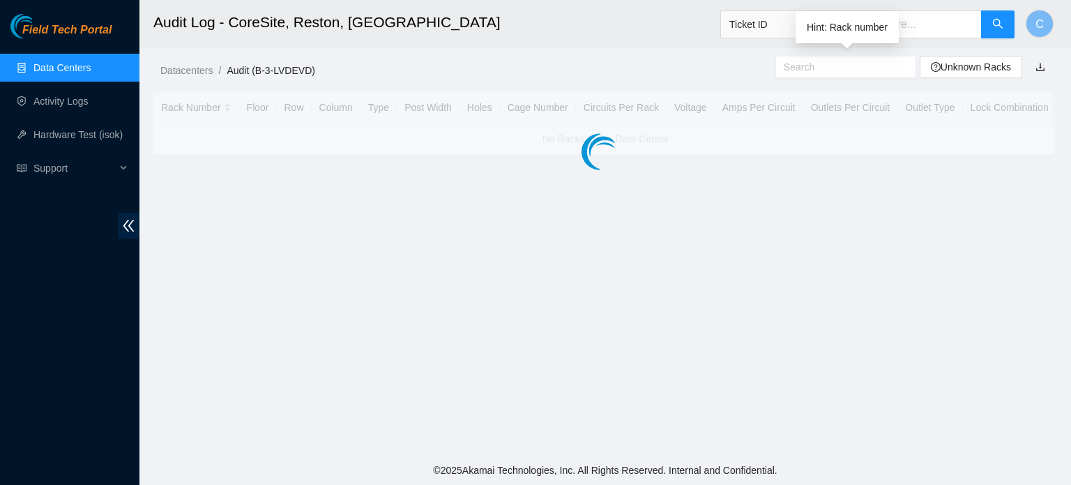
click at [820, 70] on input "text" at bounding box center [840, 66] width 113 height 15
paste input "e0509r0101"
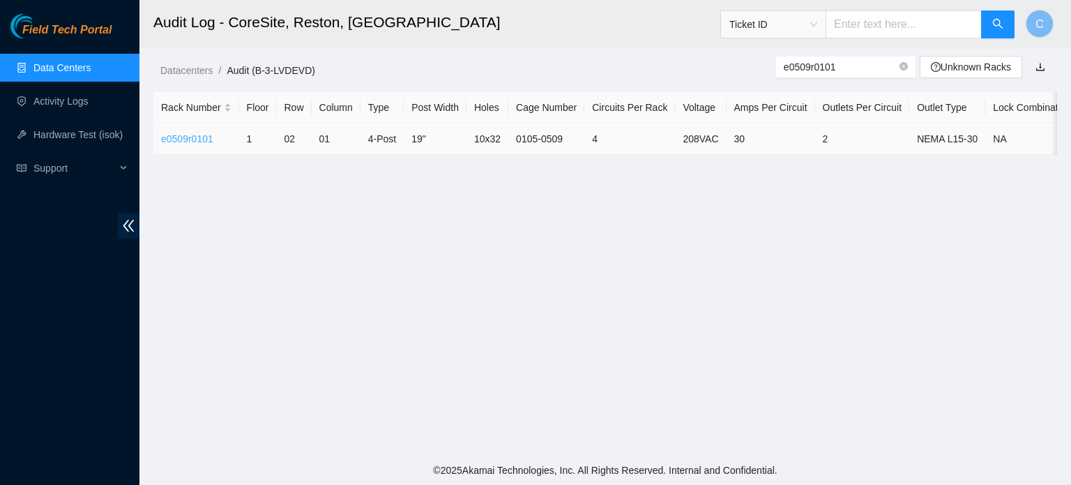
type input "e0509r0101"
click at [175, 136] on link "e0509r0101" at bounding box center [187, 138] width 52 height 11
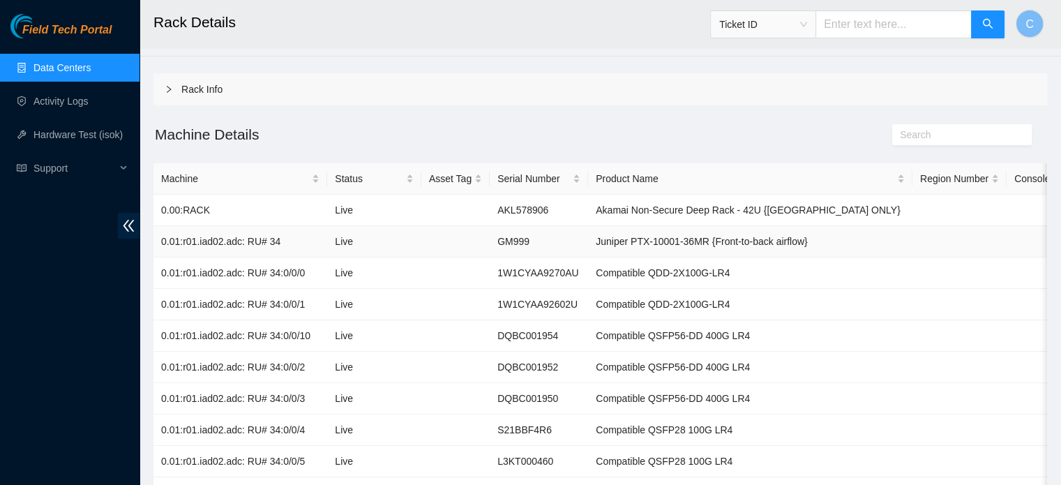
scroll to position [39, 0]
